Goal: Task Accomplishment & Management: Complete application form

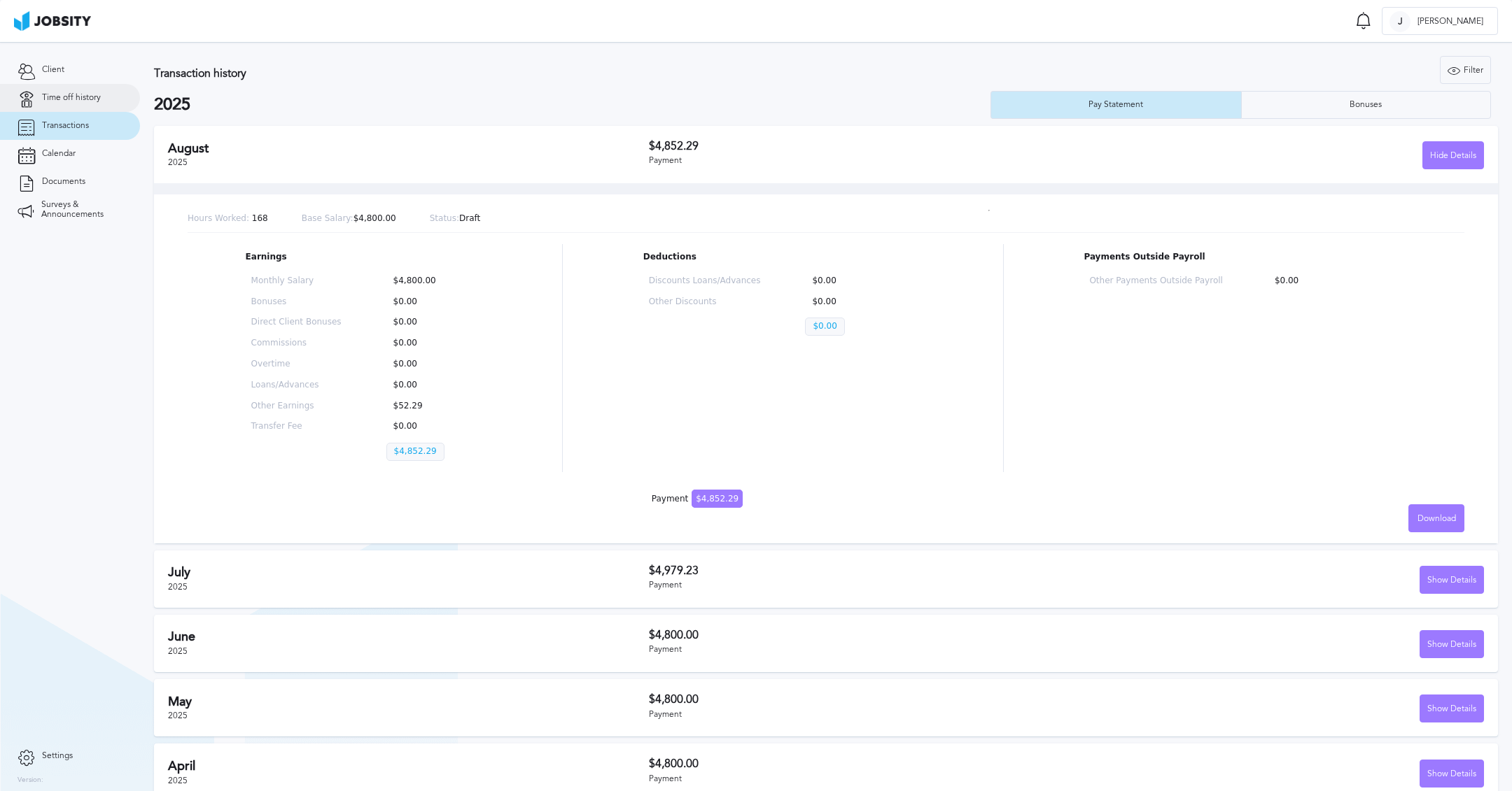
click at [65, 105] on link "Time off history" at bounding box center [70, 98] width 140 height 28
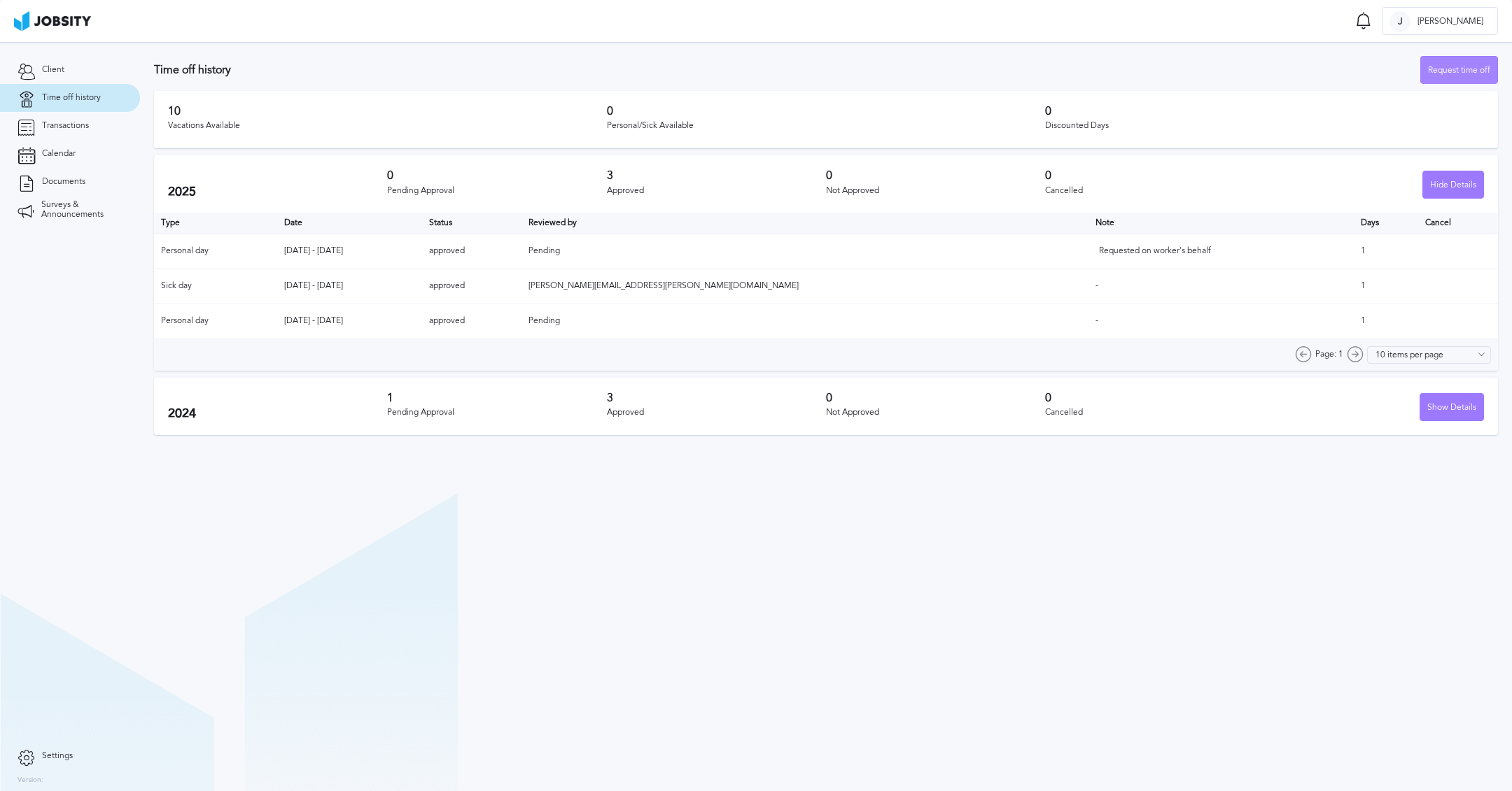
click at [1477, 68] on div "Request time off" at bounding box center [1459, 71] width 76 height 28
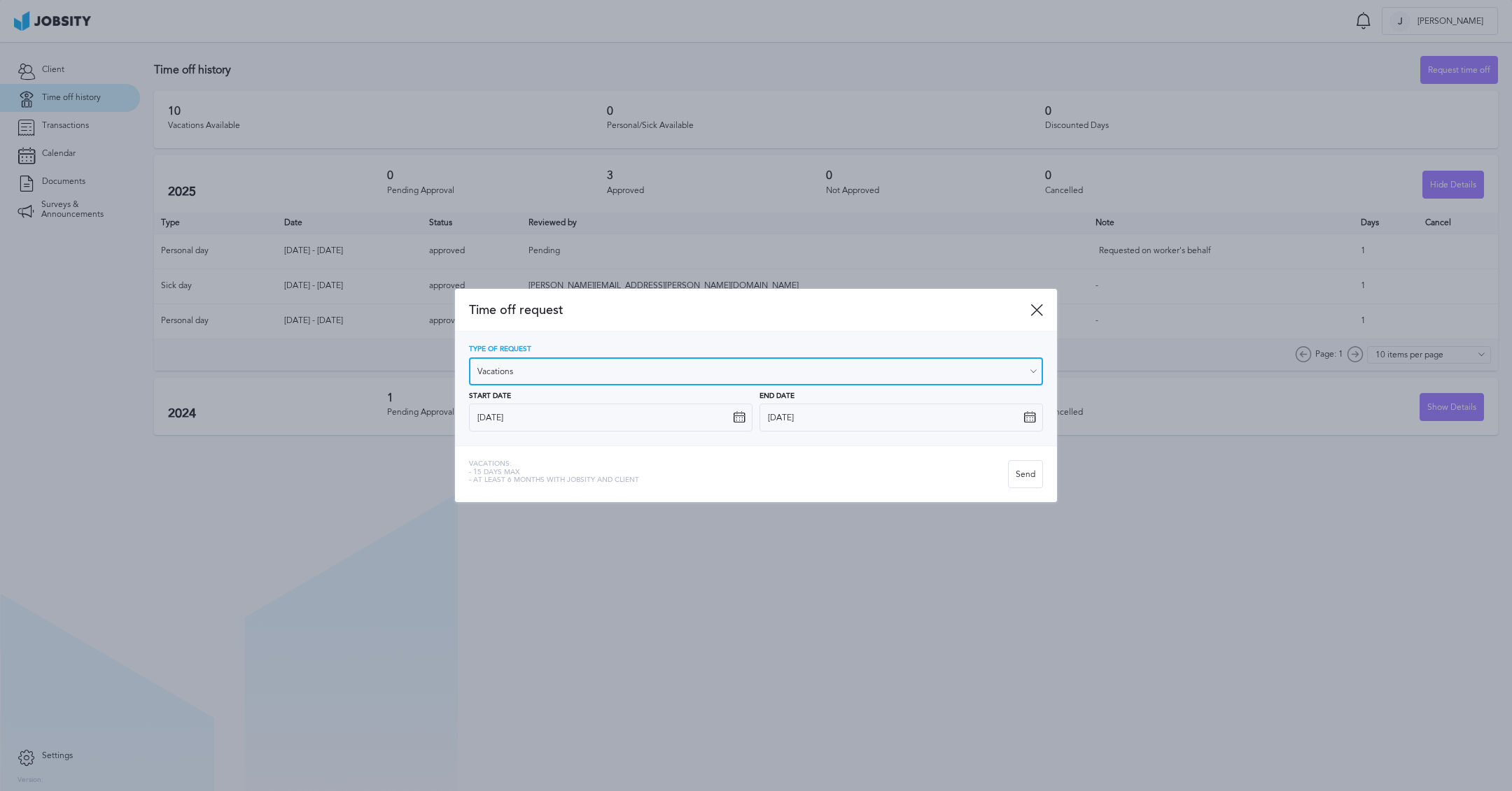
click at [590, 369] on input "Vacations" at bounding box center [756, 371] width 574 height 28
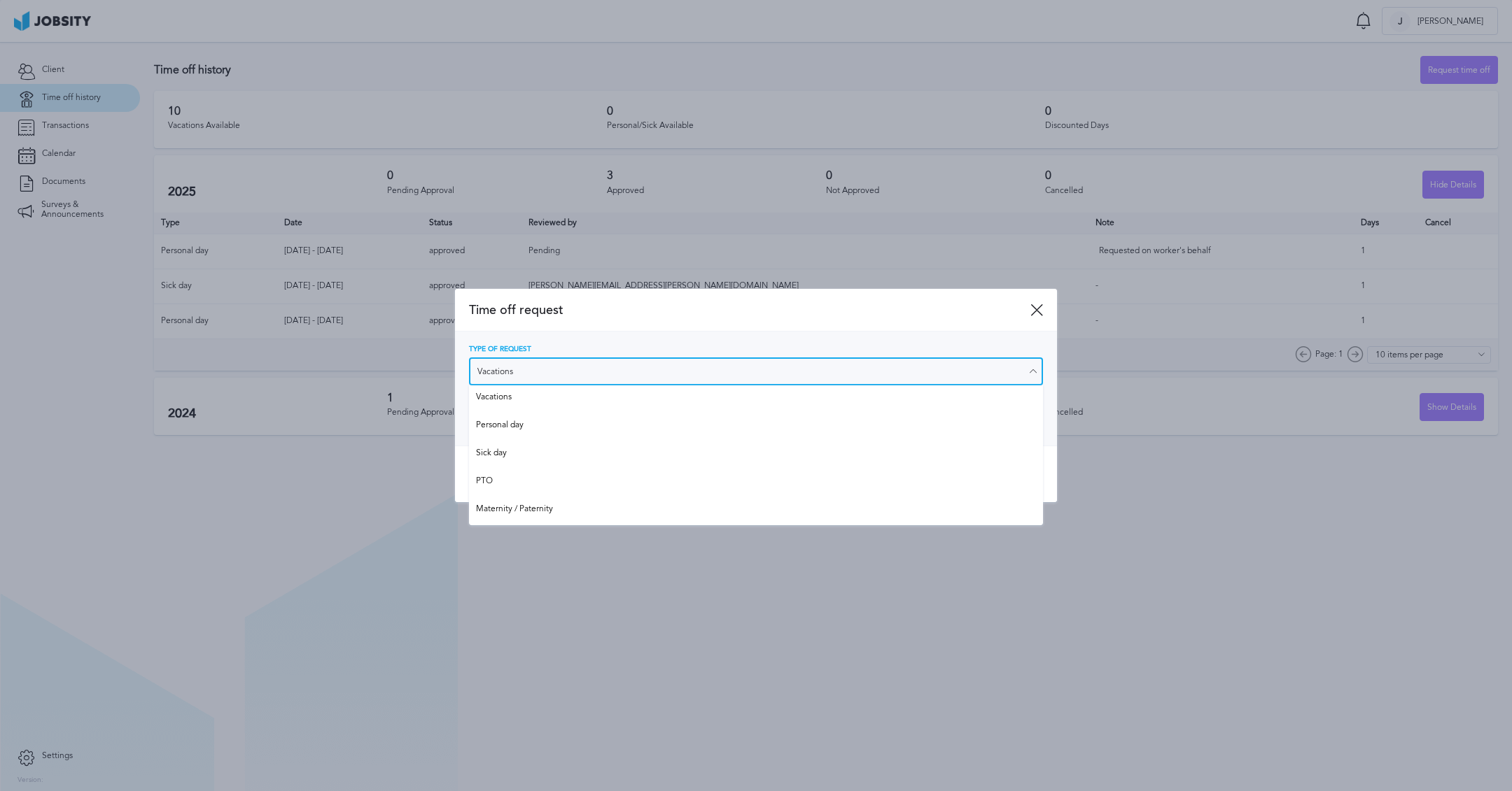
click at [590, 369] on input "Vacations" at bounding box center [756, 371] width 574 height 28
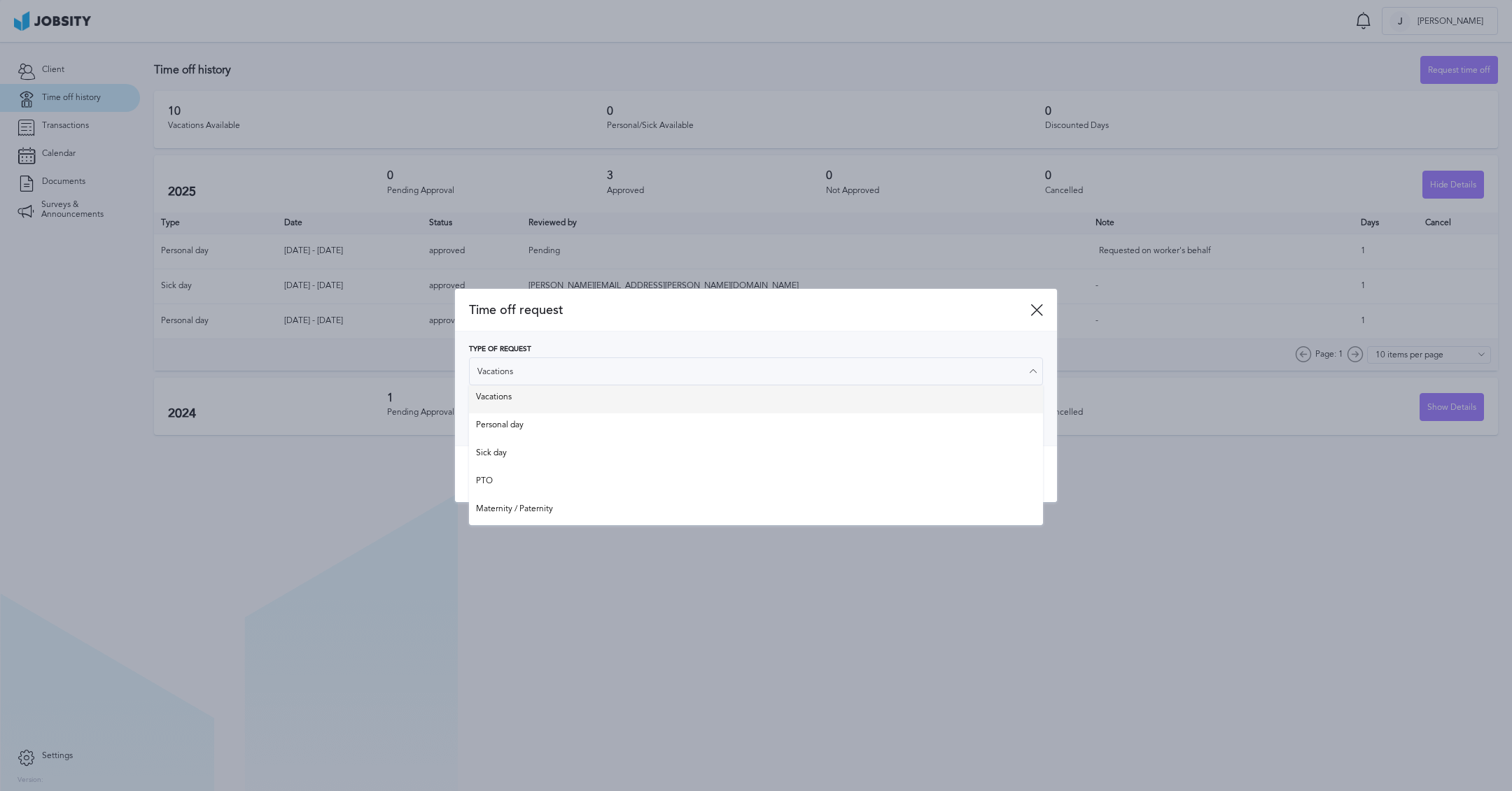
click at [588, 390] on div "Type of Request Vacations Vacations Personal day Sick day PTO Maternity / Pater…" at bounding box center [756, 388] width 574 height 86
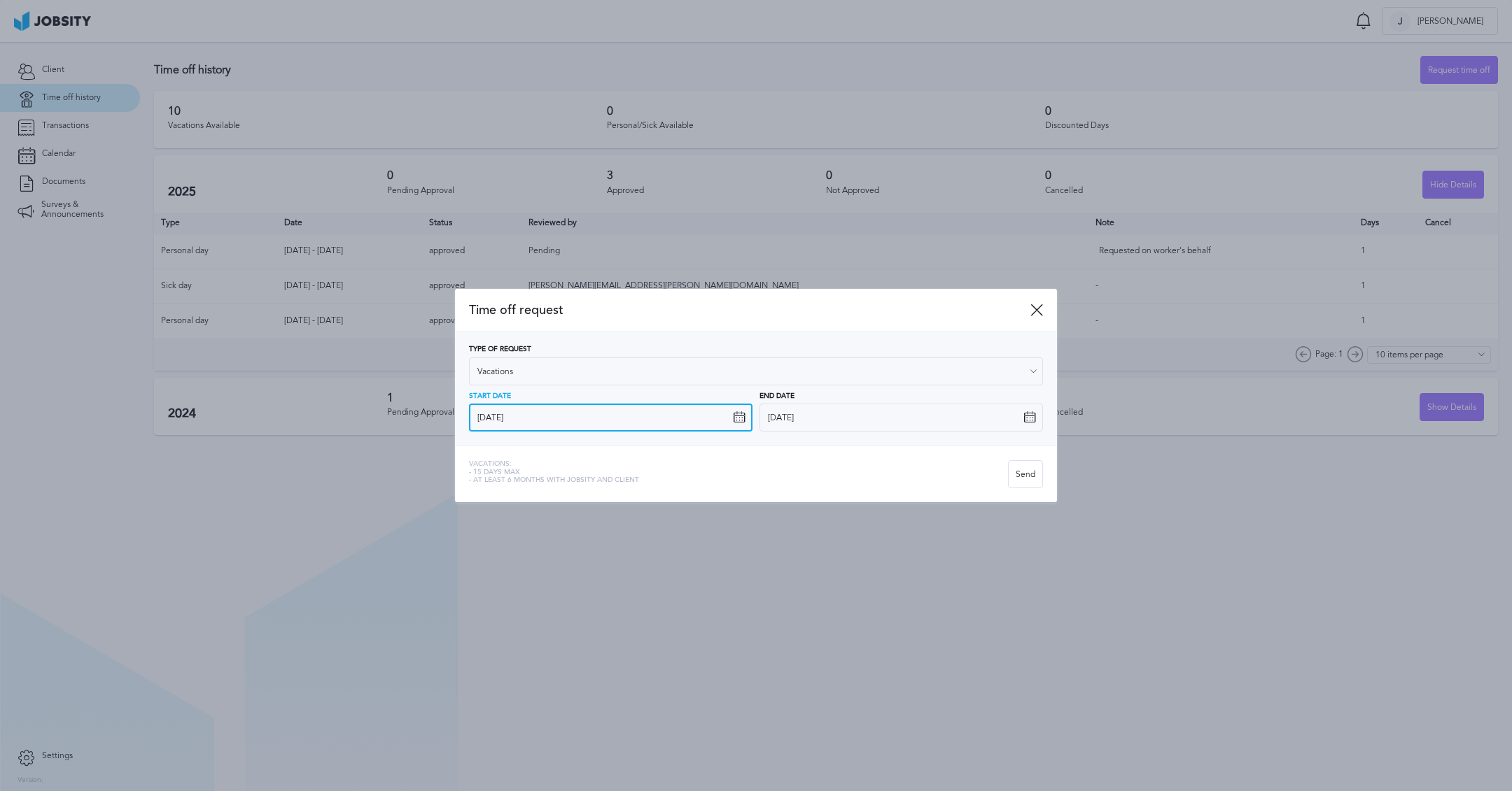
click at [587, 416] on input "[DATE]" at bounding box center [611, 418] width 284 height 28
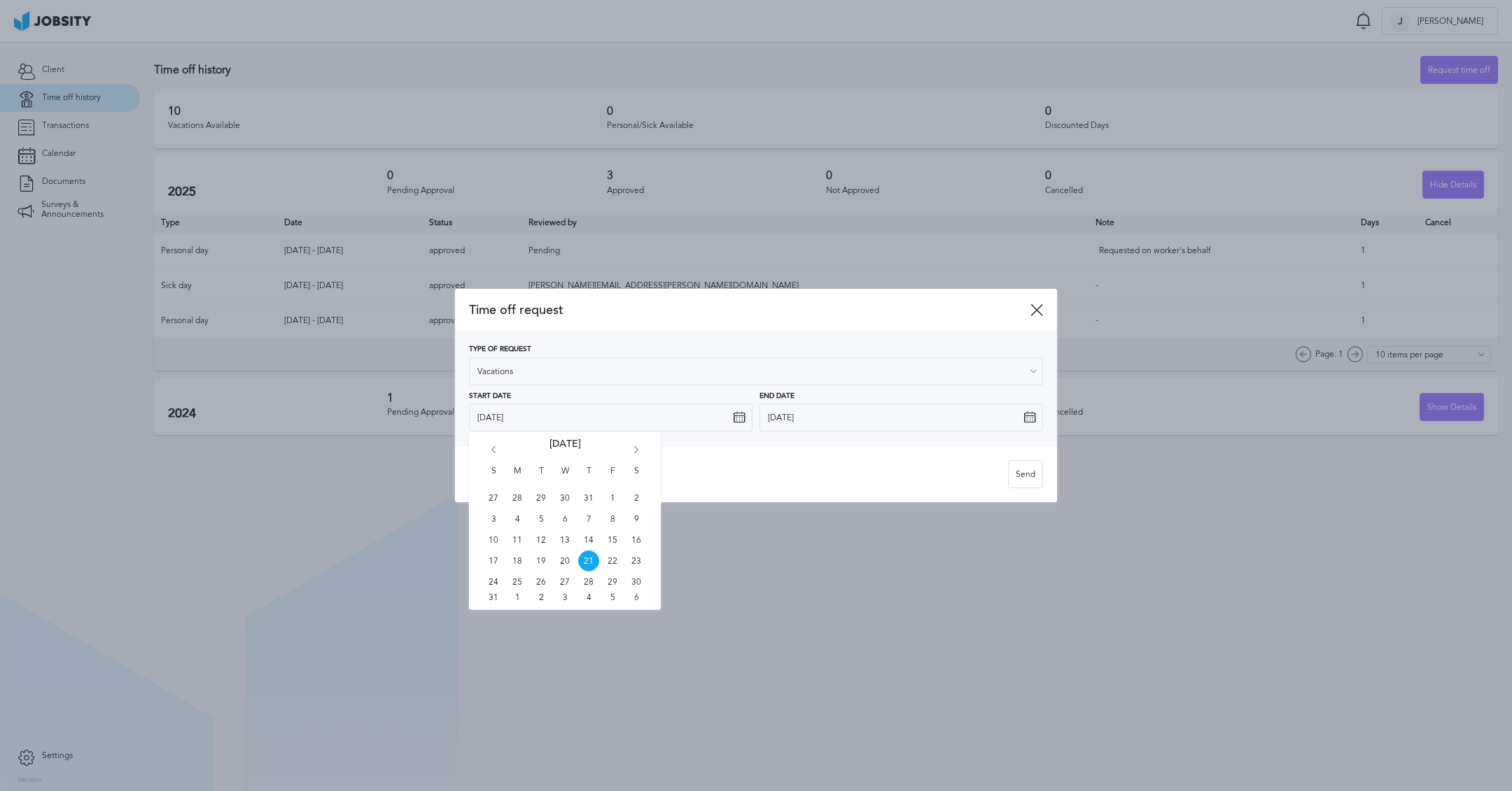
click at [635, 452] on icon "Go forward 1 month" at bounding box center [636, 452] width 13 height 13
click at [636, 447] on icon "Go forward 1 month" at bounding box center [636, 452] width 13 height 13
click at [637, 449] on icon "Go forward 1 month" at bounding box center [636, 452] width 13 height 13
click at [520, 497] on span "1" at bounding box center [516, 497] width 21 height 21
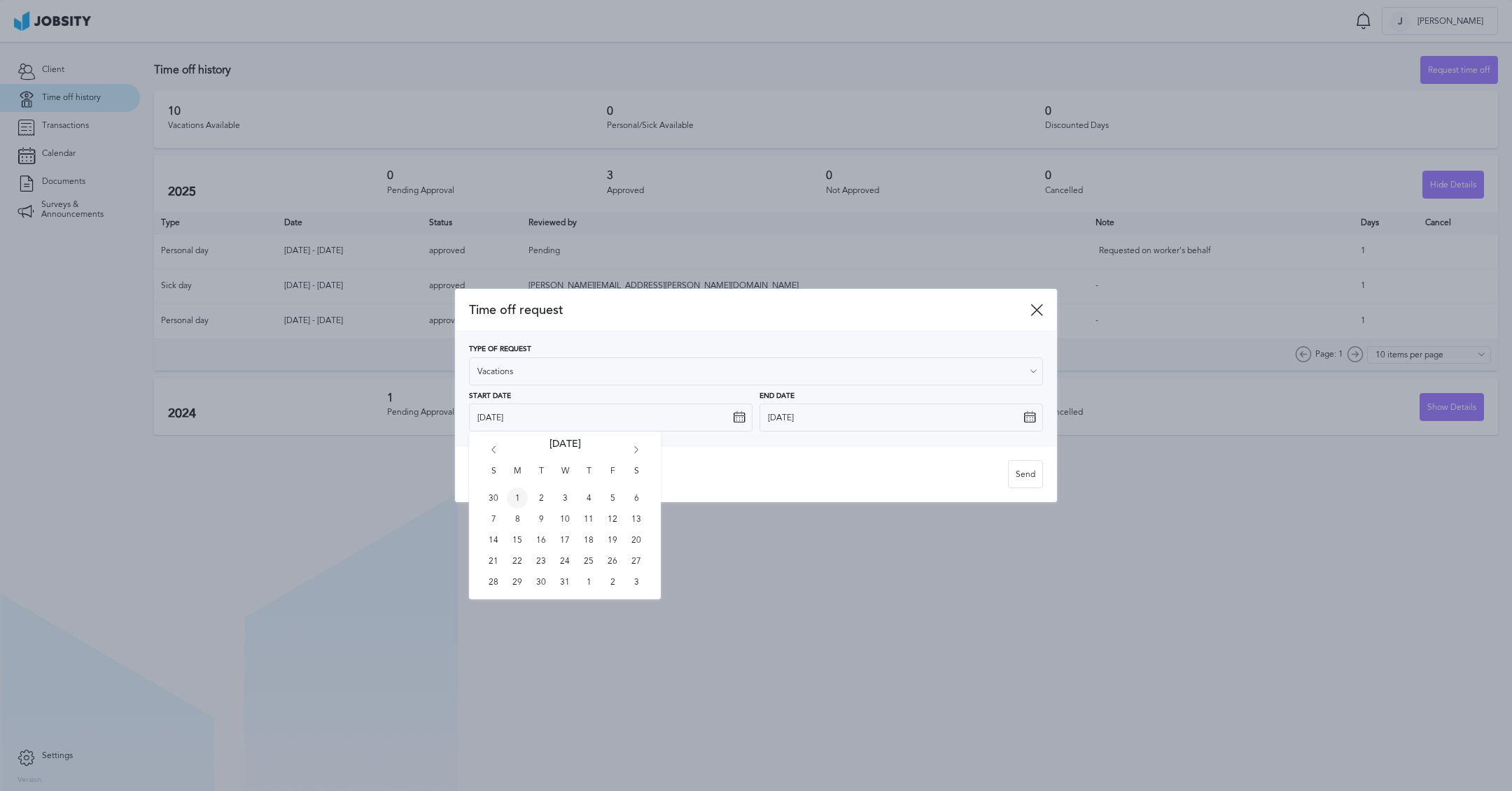
type input "[DATE]"
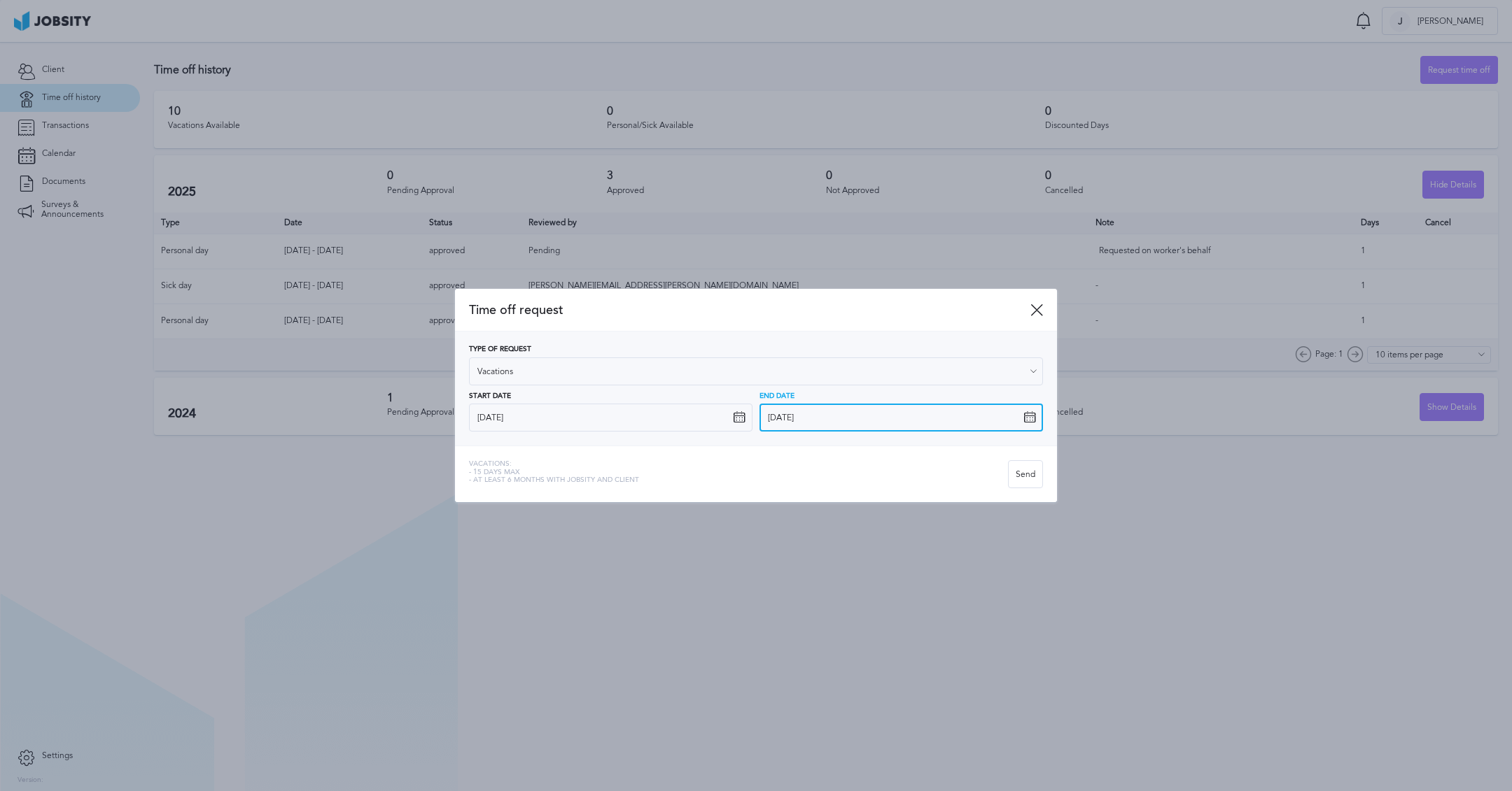
click at [835, 423] on input "[DATE]" at bounding box center [902, 418] width 284 height 28
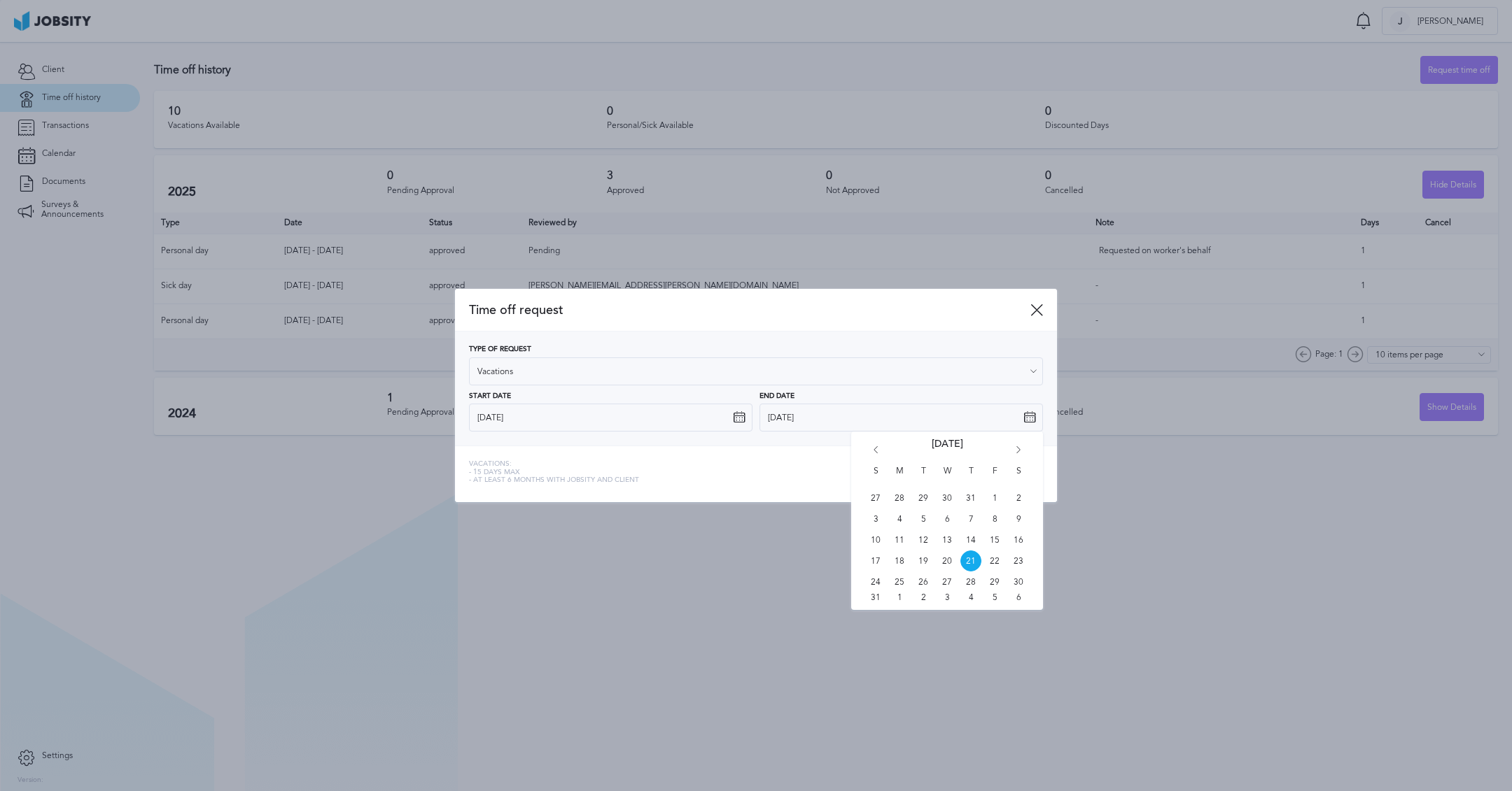
click at [1013, 448] on icon "Go forward 1 month" at bounding box center [1018, 452] width 13 height 13
click at [1013, 447] on icon "Go forward 1 month" at bounding box center [1018, 452] width 13 height 13
click at [997, 497] on span "5" at bounding box center [995, 497] width 21 height 21
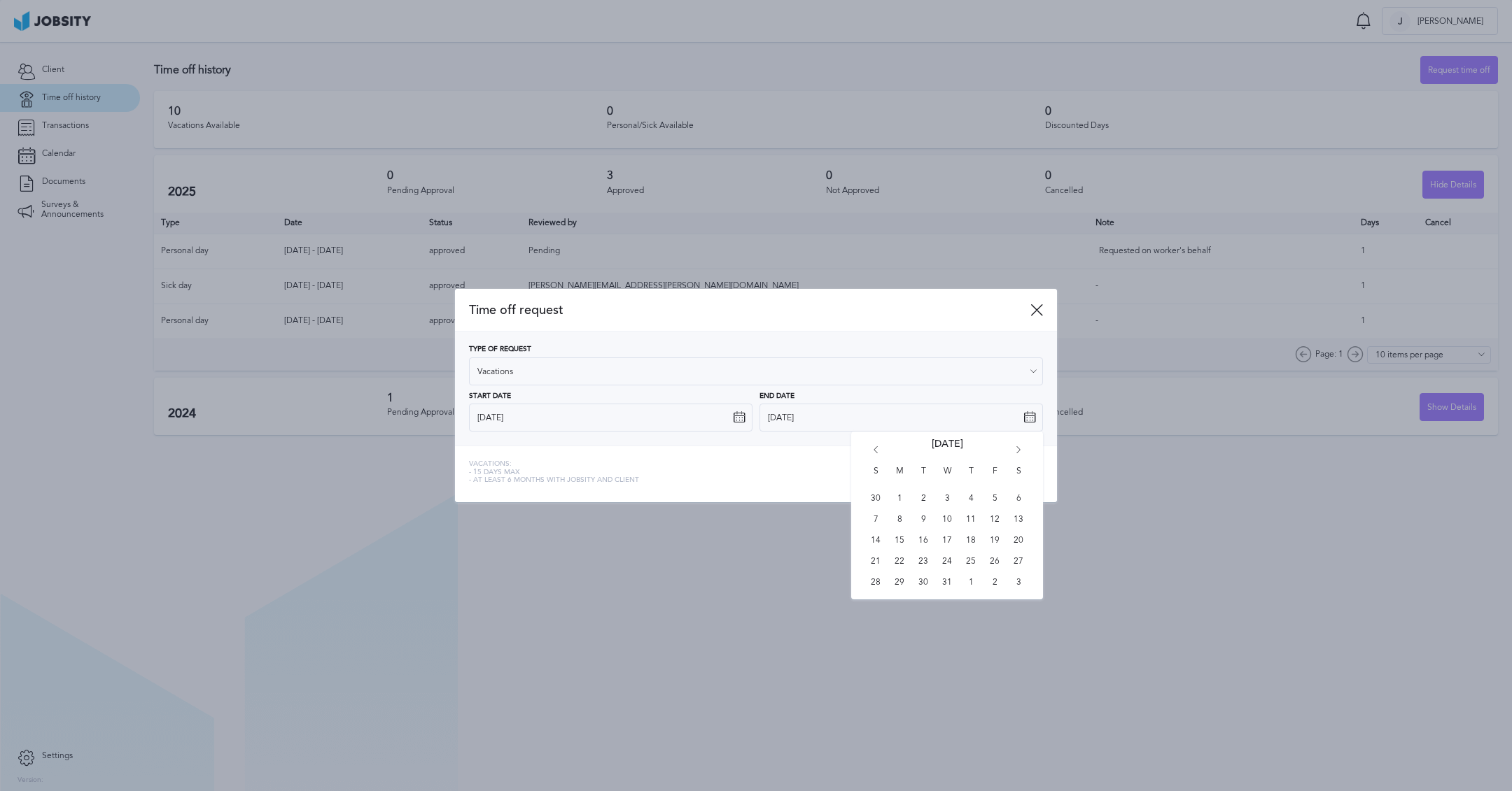
type input "[DATE]"
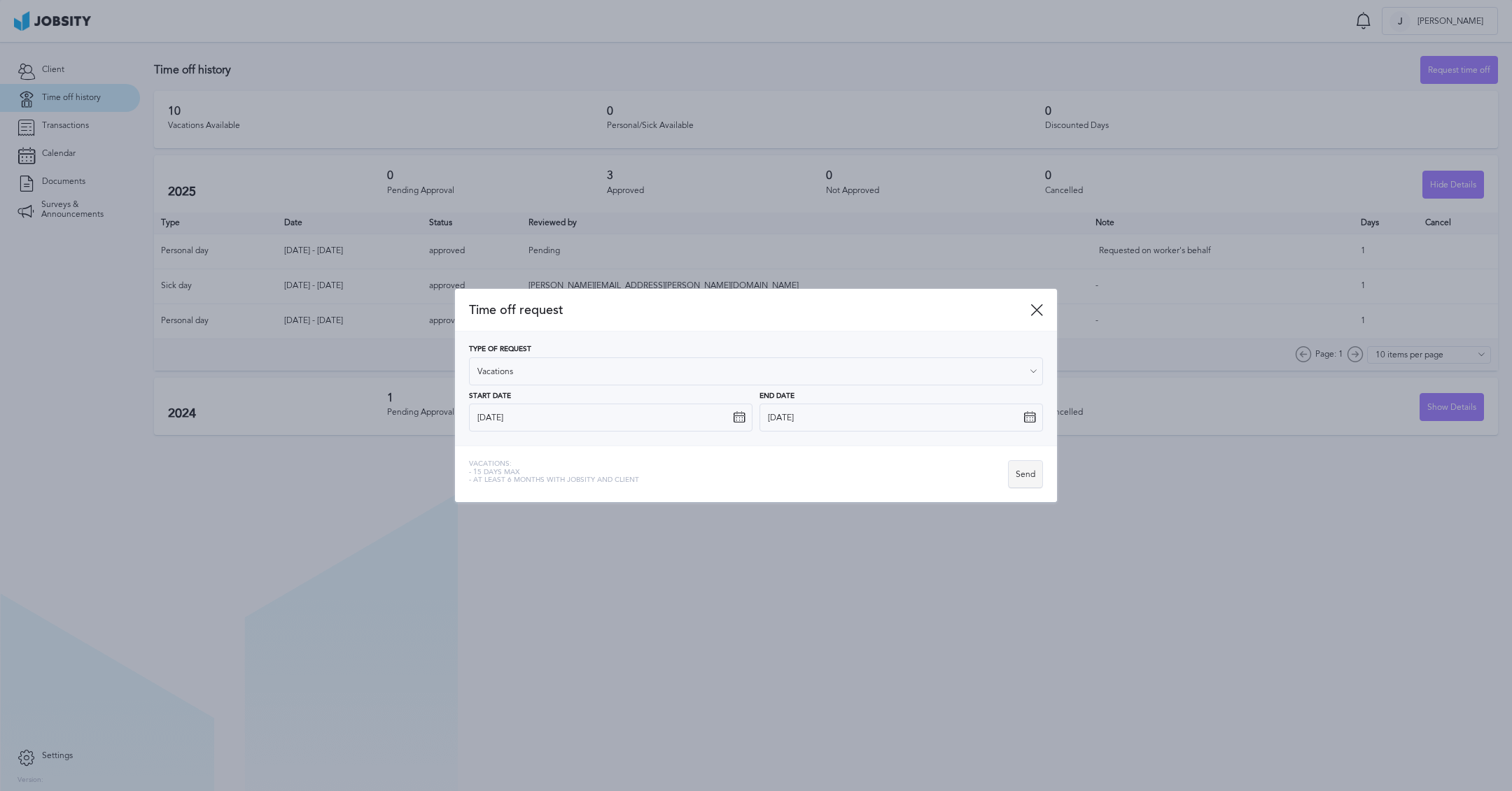
click at [1027, 484] on div "Send" at bounding box center [1025, 475] width 34 height 28
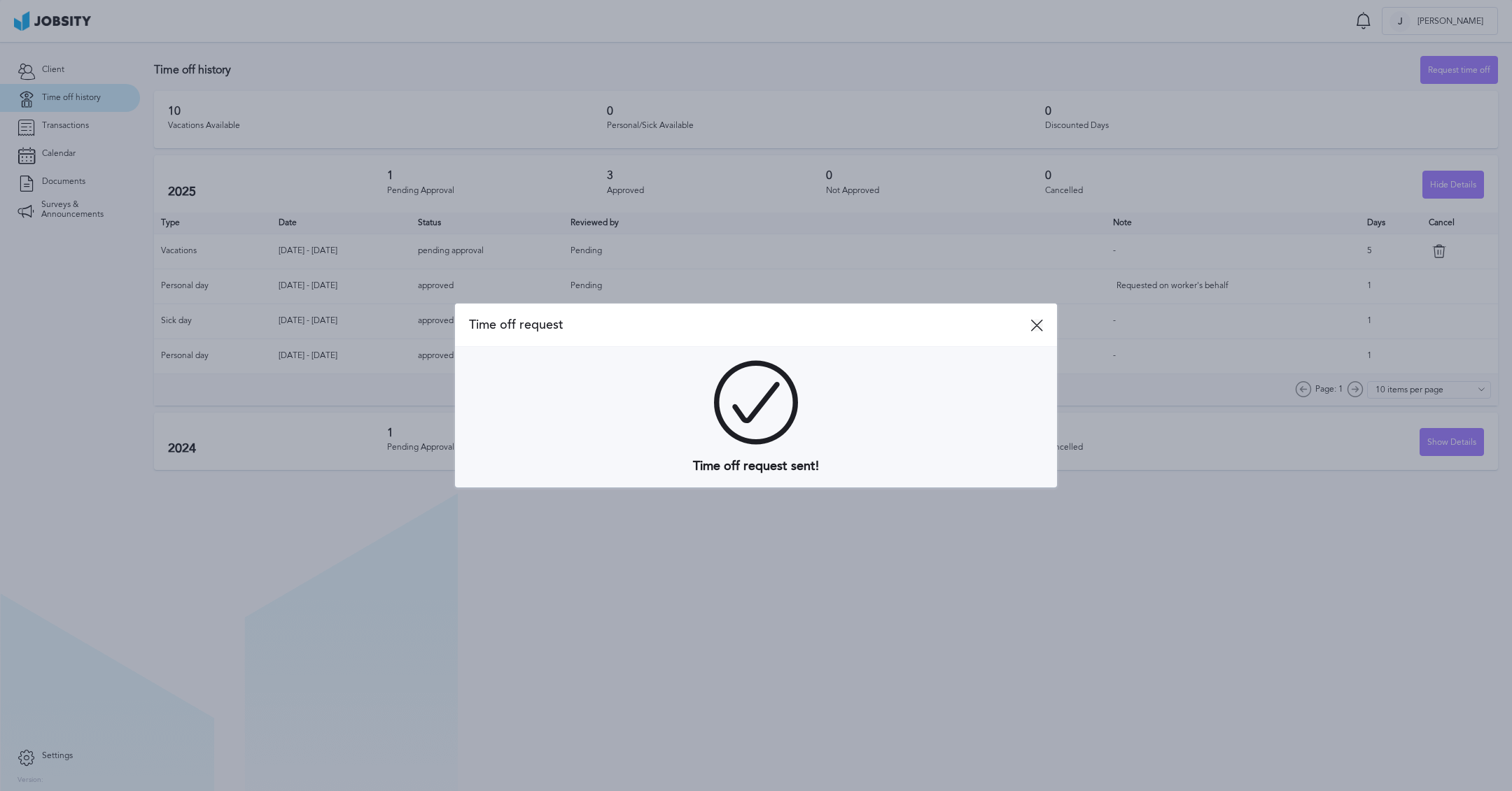
click at [1039, 322] on icon at bounding box center [1036, 325] width 13 height 13
